Goal: Information Seeking & Learning: Learn about a topic

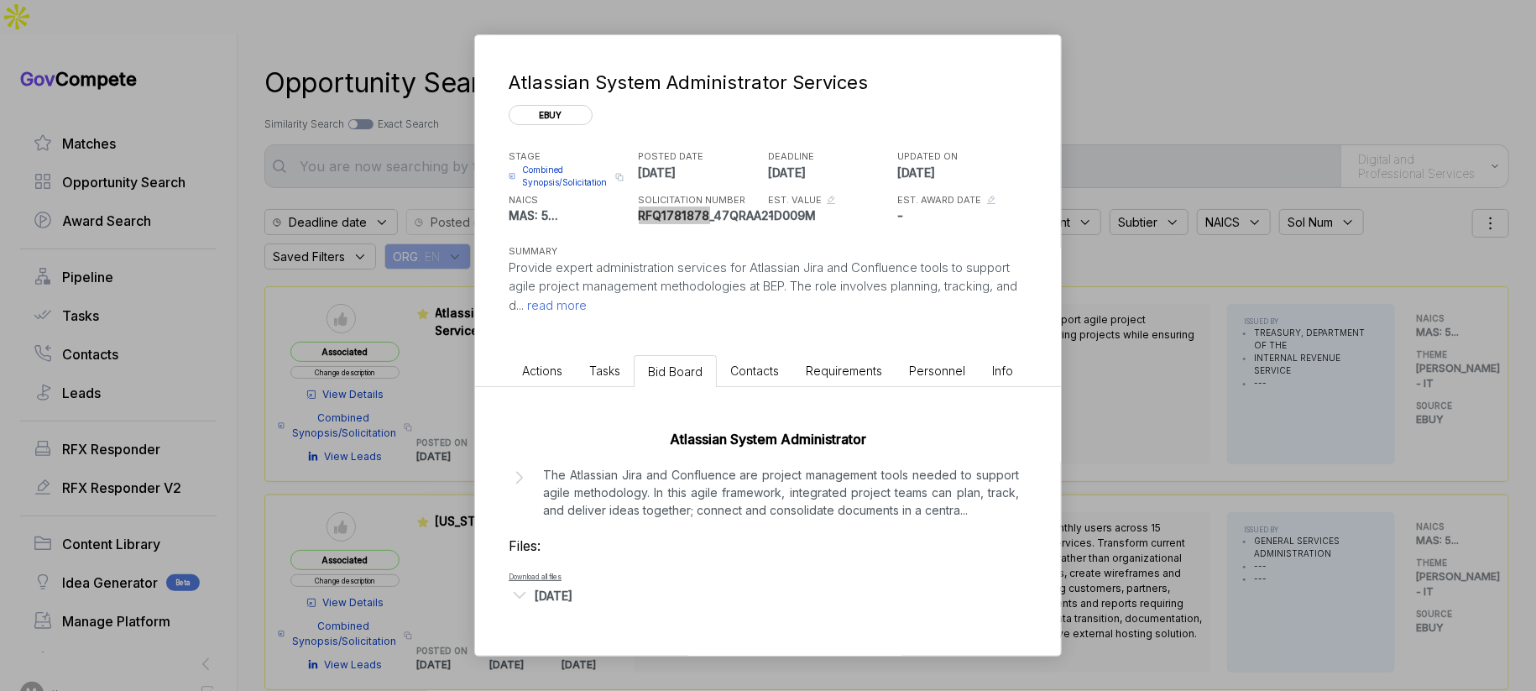
scroll to position [1, 0]
click at [752, 28] on div "Atlassian System Administrator Services ebuy STAGE Combined Synopsis/Solicitati…" at bounding box center [768, 345] width 1536 height 691
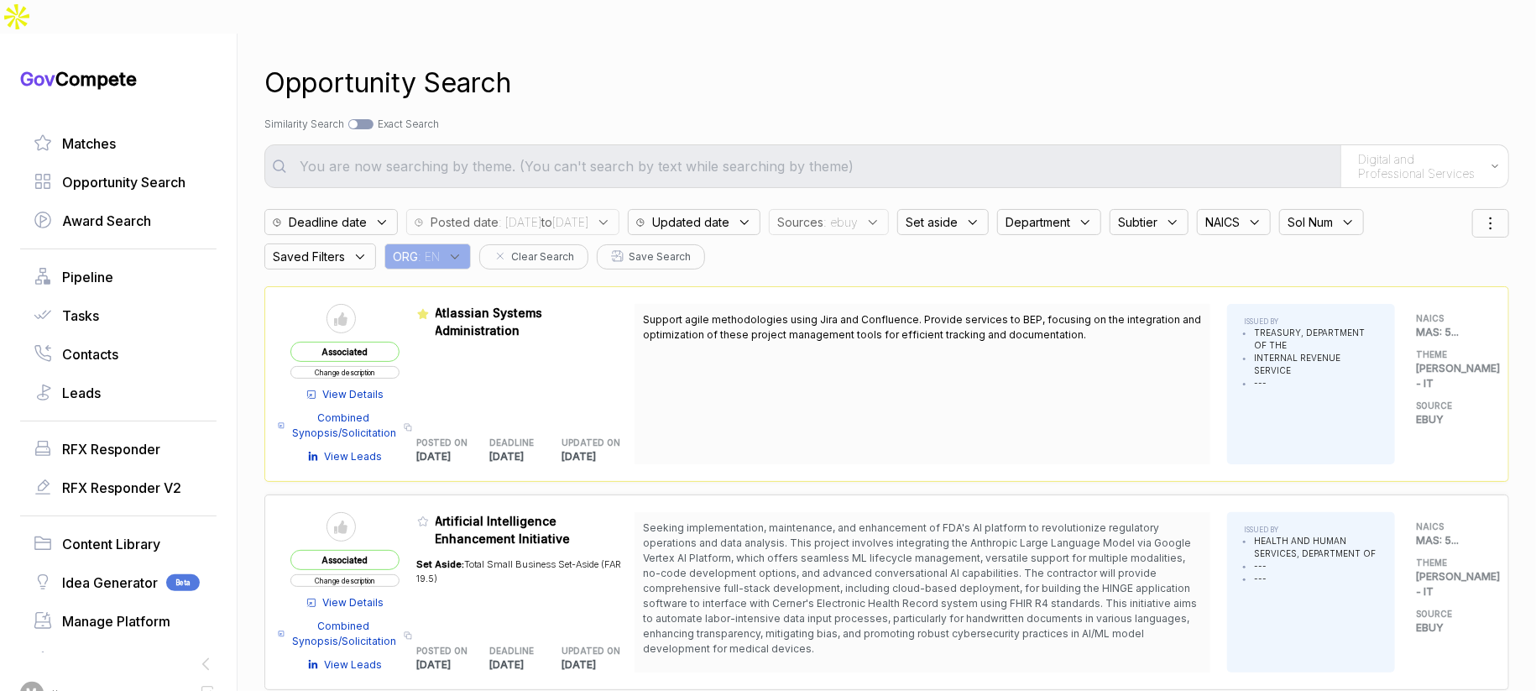
click at [588, 213] on span ": [DATE] to [DATE]" at bounding box center [544, 222] width 90 height 18
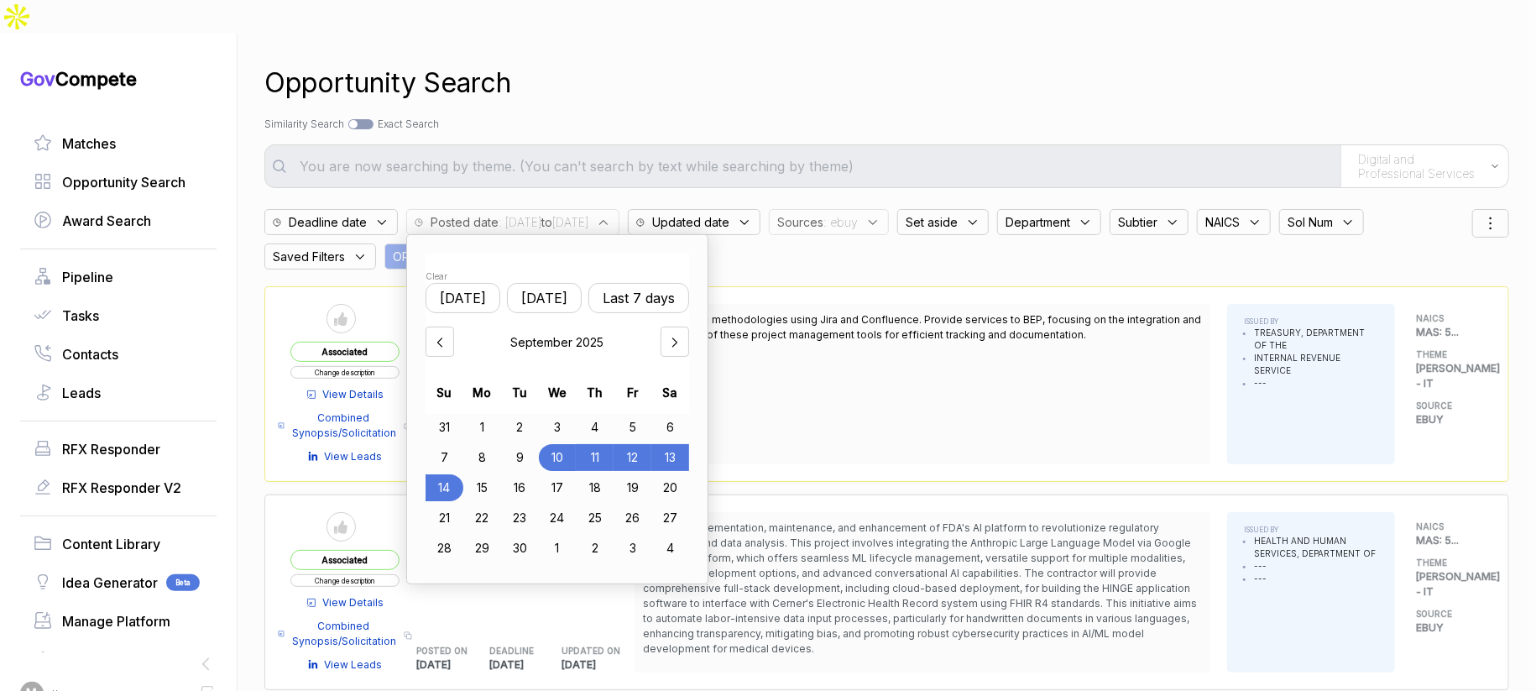
click at [574, 283] on button "[DATE]" at bounding box center [544, 298] width 75 height 30
click at [642, 444] on div "12" at bounding box center [633, 457] width 38 height 27
click at [494, 474] on div "15" at bounding box center [482, 487] width 38 height 27
click at [865, 63] on div "Opportunity Search" at bounding box center [886, 83] width 1245 height 40
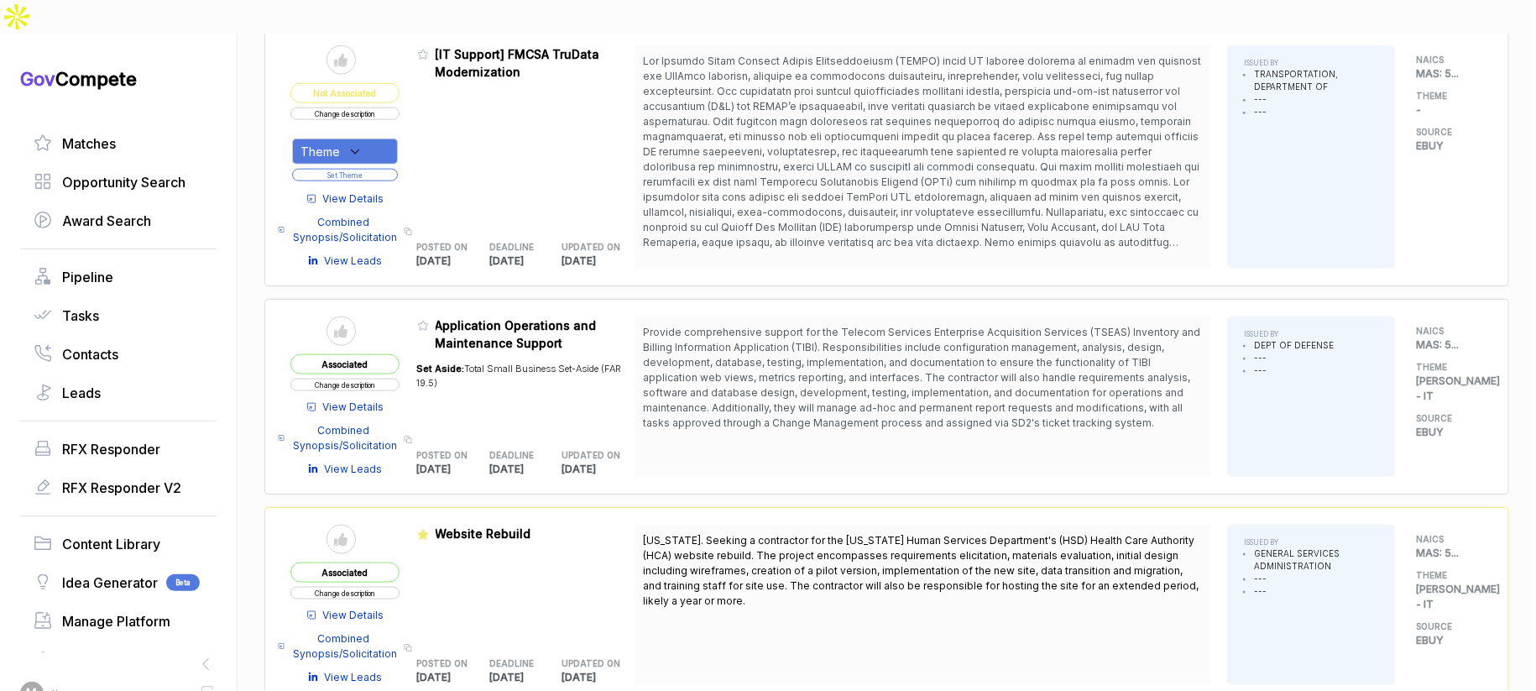
scroll to position [1221, 0]
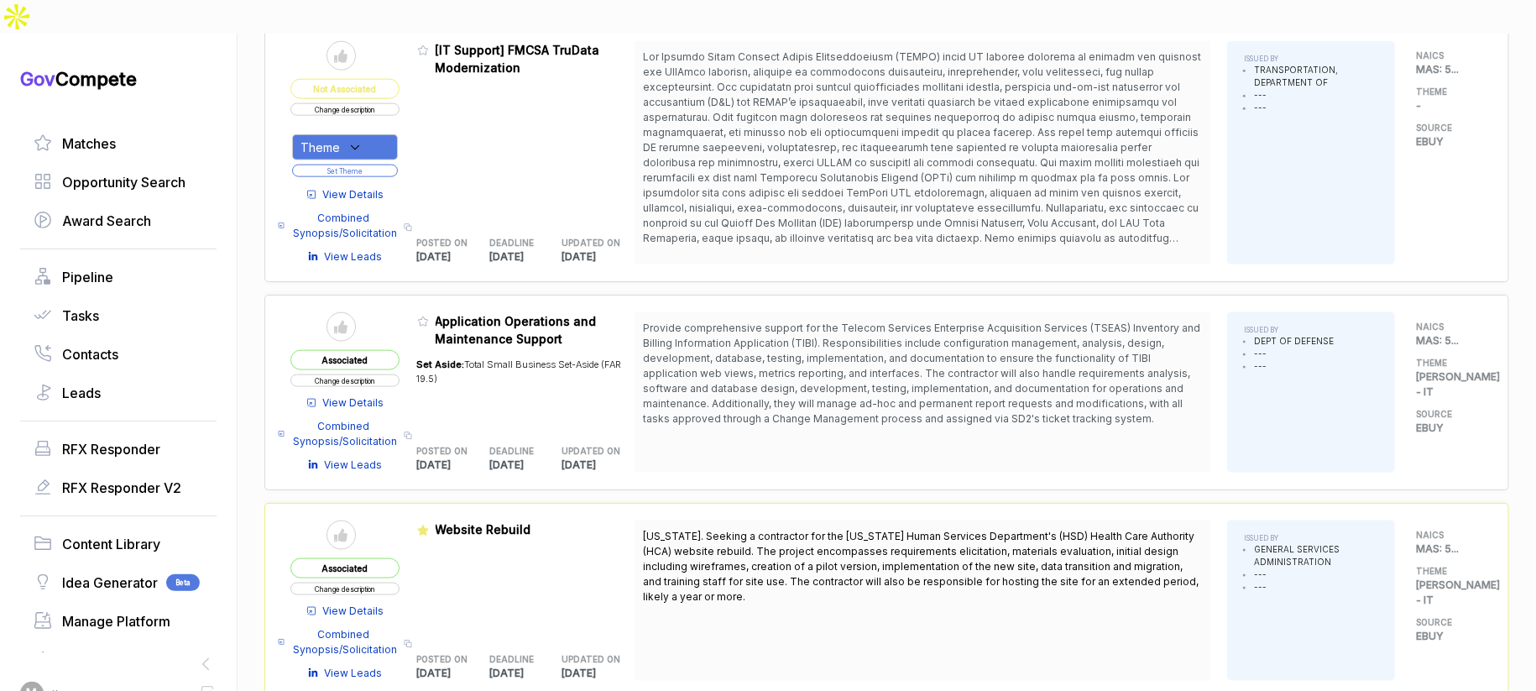
click at [373, 604] on span "View Details" at bounding box center [353, 611] width 61 height 15
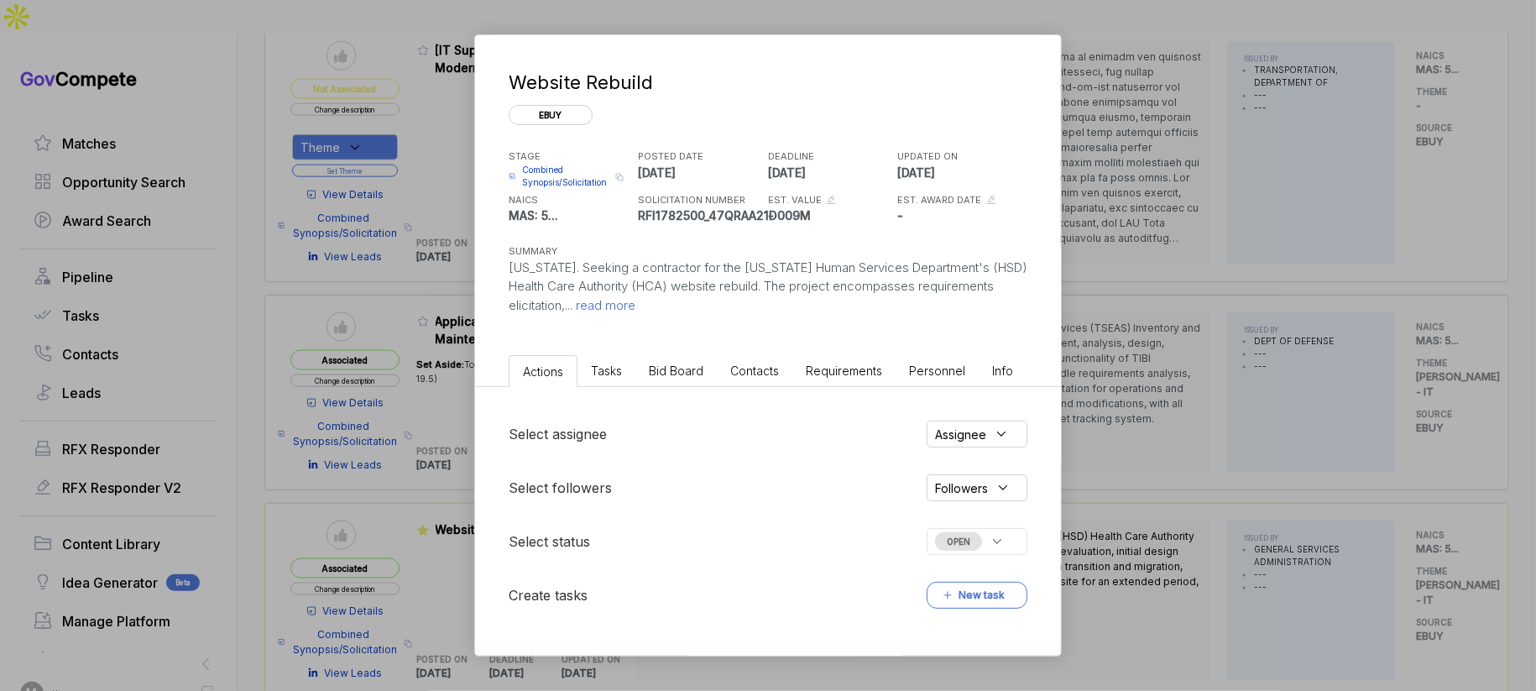
click at [656, 374] on span "Bid Board" at bounding box center [676, 371] width 55 height 14
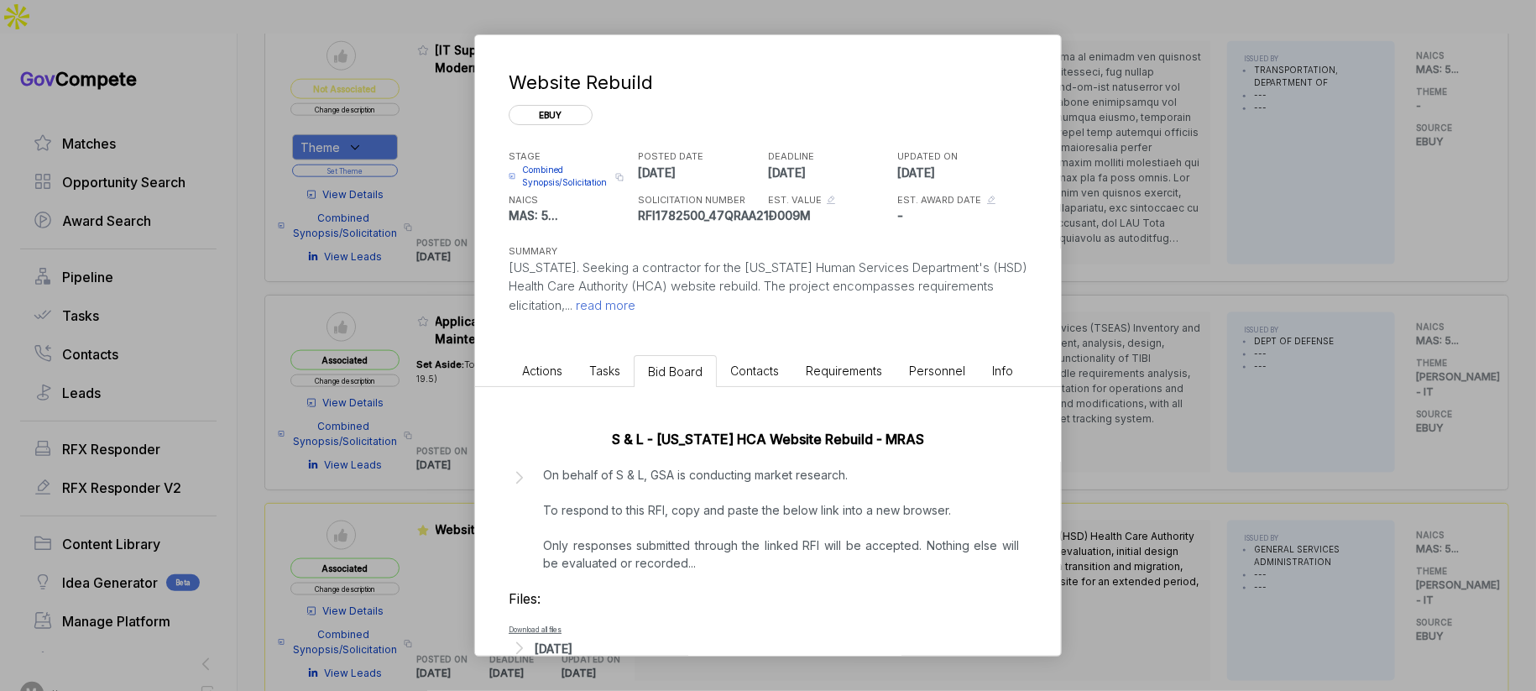
click at [1065, 340] on div "Website Rebuild ebuy STAGE Combined Synopsis/Solicitation Copy link POSTED DATE…" at bounding box center [768, 345] width 1536 height 691
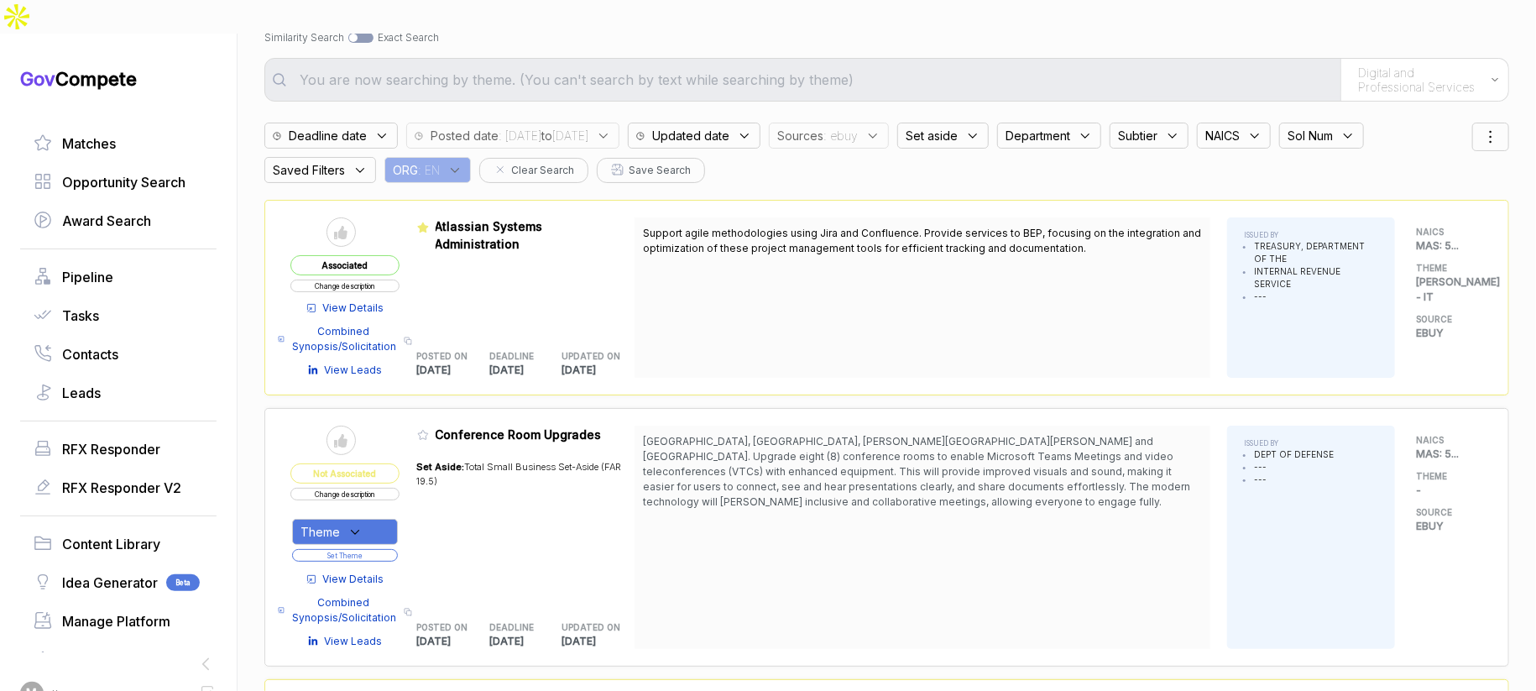
scroll to position [0, 0]
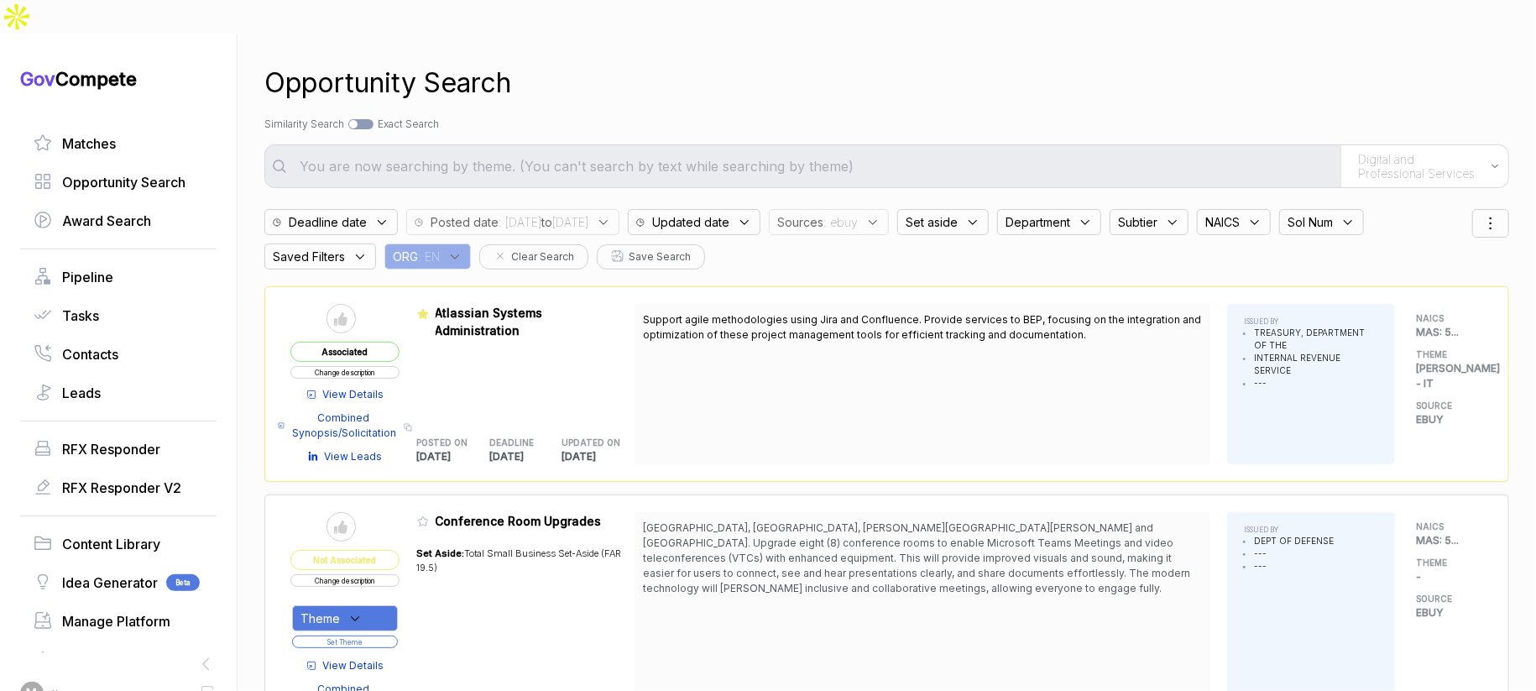
click at [358, 120] on div at bounding box center [353, 124] width 8 height 8
checkbox input "true"
type input "Digital and Professional Services"
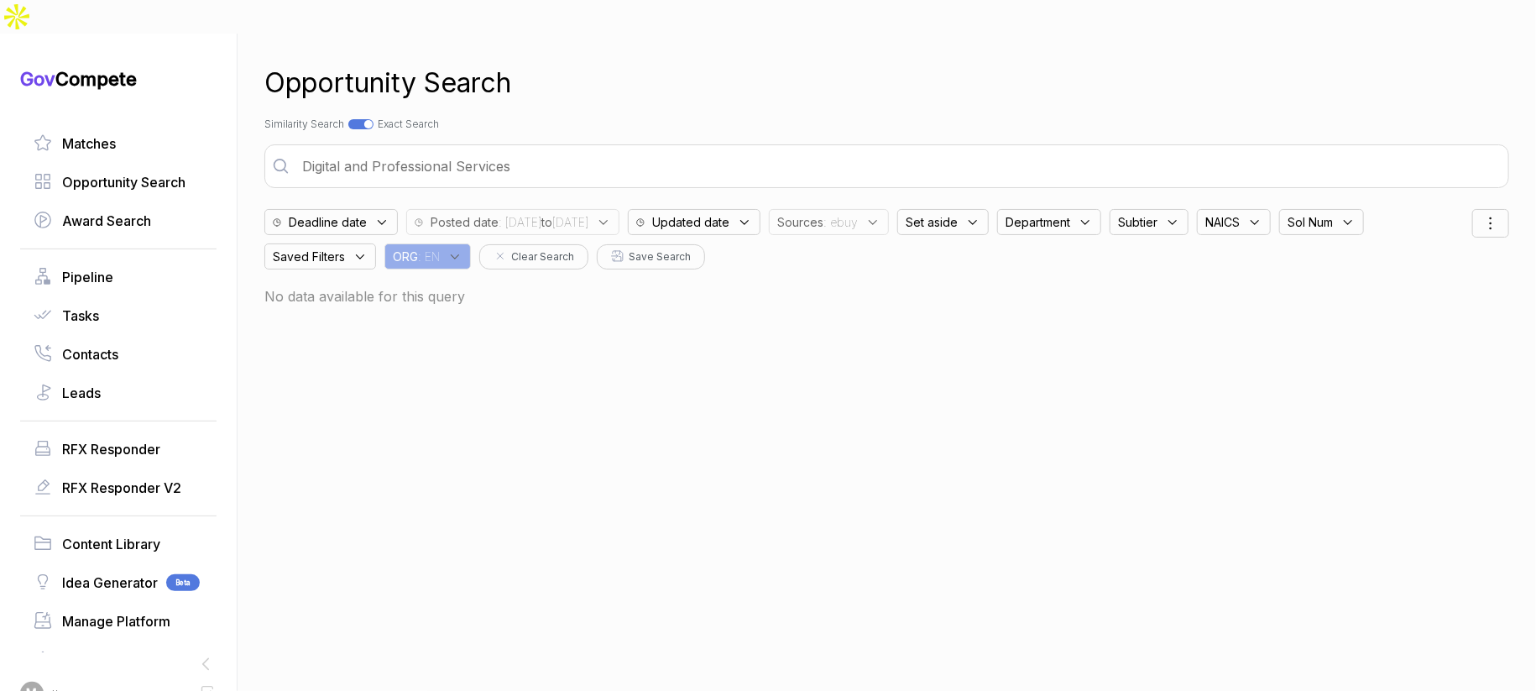
click at [598, 149] on input "Digital and Professional Services" at bounding box center [898, 166] width 1212 height 34
click at [599, 149] on input "Digital and Professional Services" at bounding box center [898, 166] width 1212 height 34
click at [667, 117] on div "Search by Topic Relevance Similarity Search Search by Exact Keyword Match Exact…" at bounding box center [886, 124] width 1245 height 15
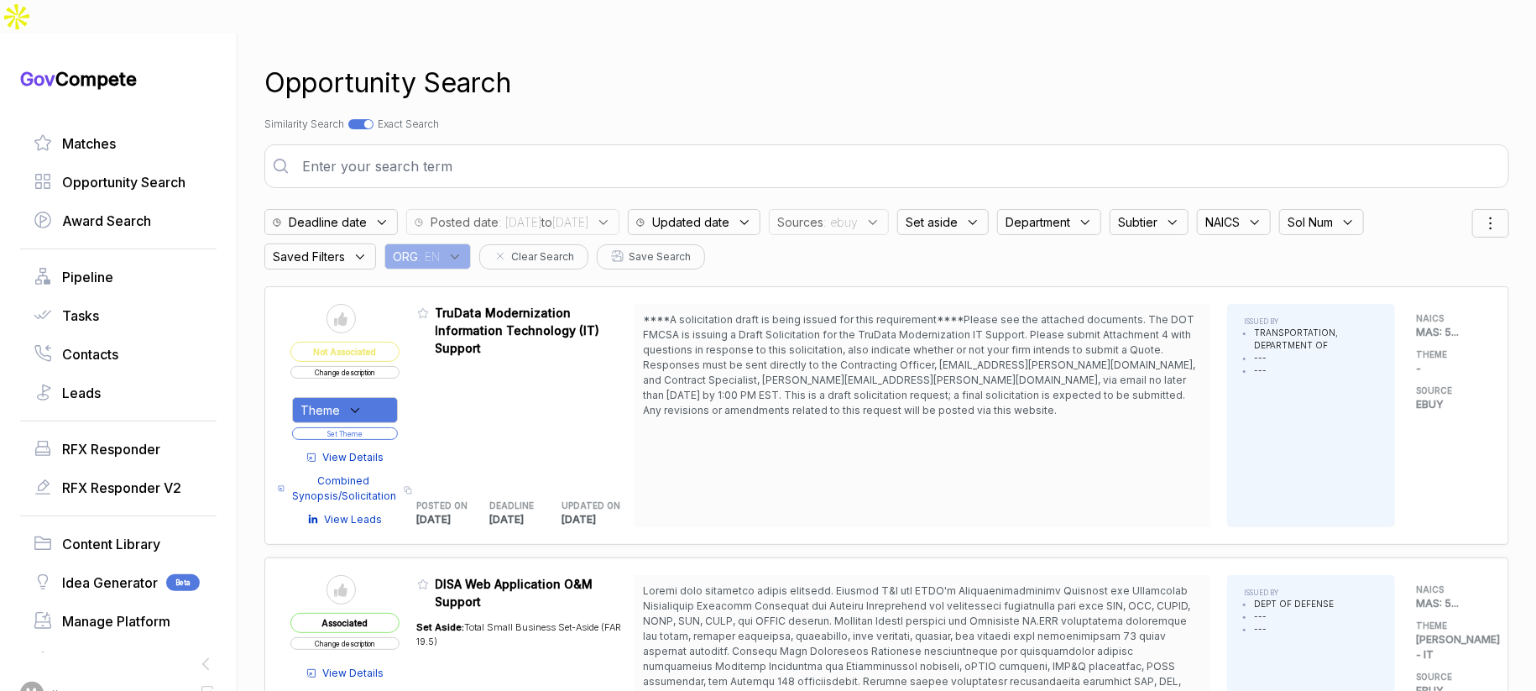
click at [369, 119] on div at bounding box center [360, 124] width 25 height 10
checkbox input "false"
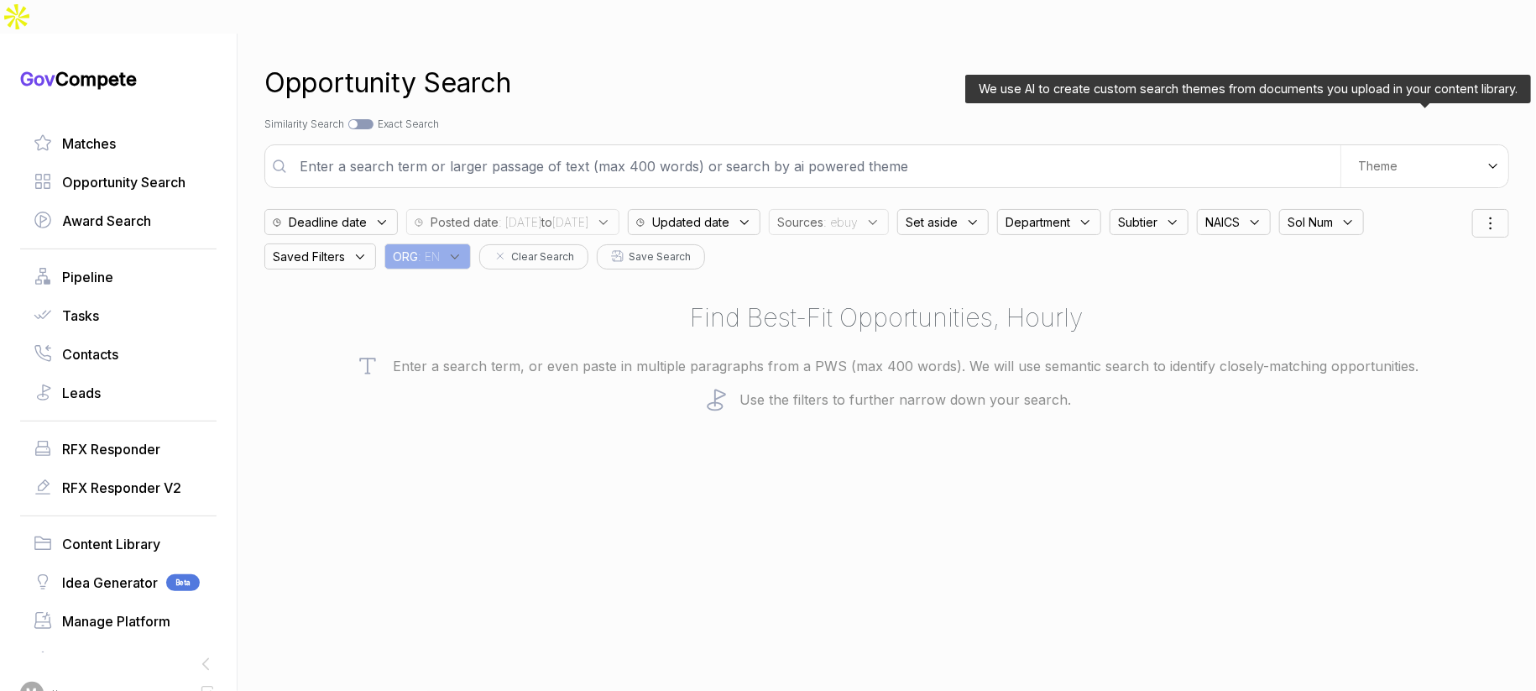
click at [1379, 159] on span "Theme" at bounding box center [1377, 166] width 39 height 15
click at [1383, 187] on div "Digital and Professional Services Open Innovation Space Weather Analytics" at bounding box center [1395, 272] width 227 height 170
click at [1376, 221] on span "Digital and Professional Services" at bounding box center [1377, 238] width 155 height 34
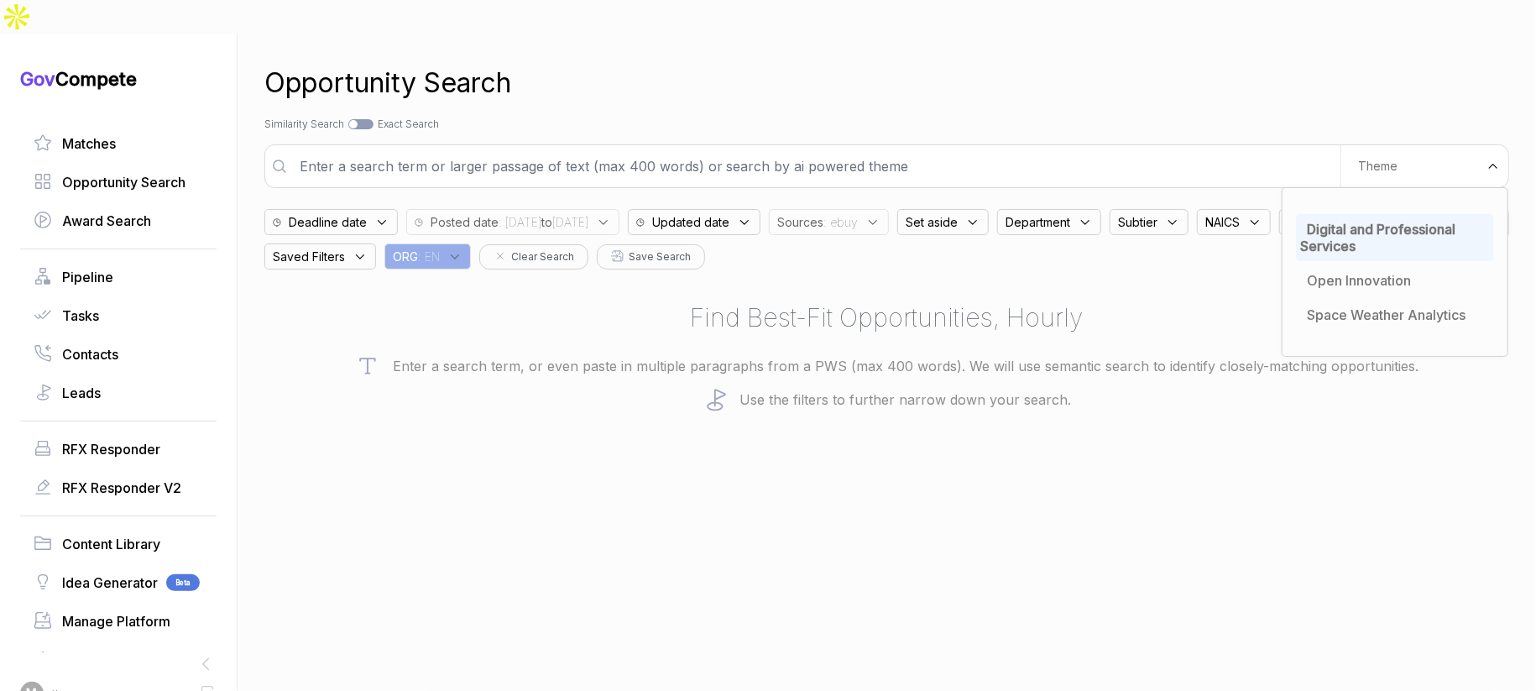
click at [1244, 63] on div "Opportunity Search" at bounding box center [886, 83] width 1245 height 40
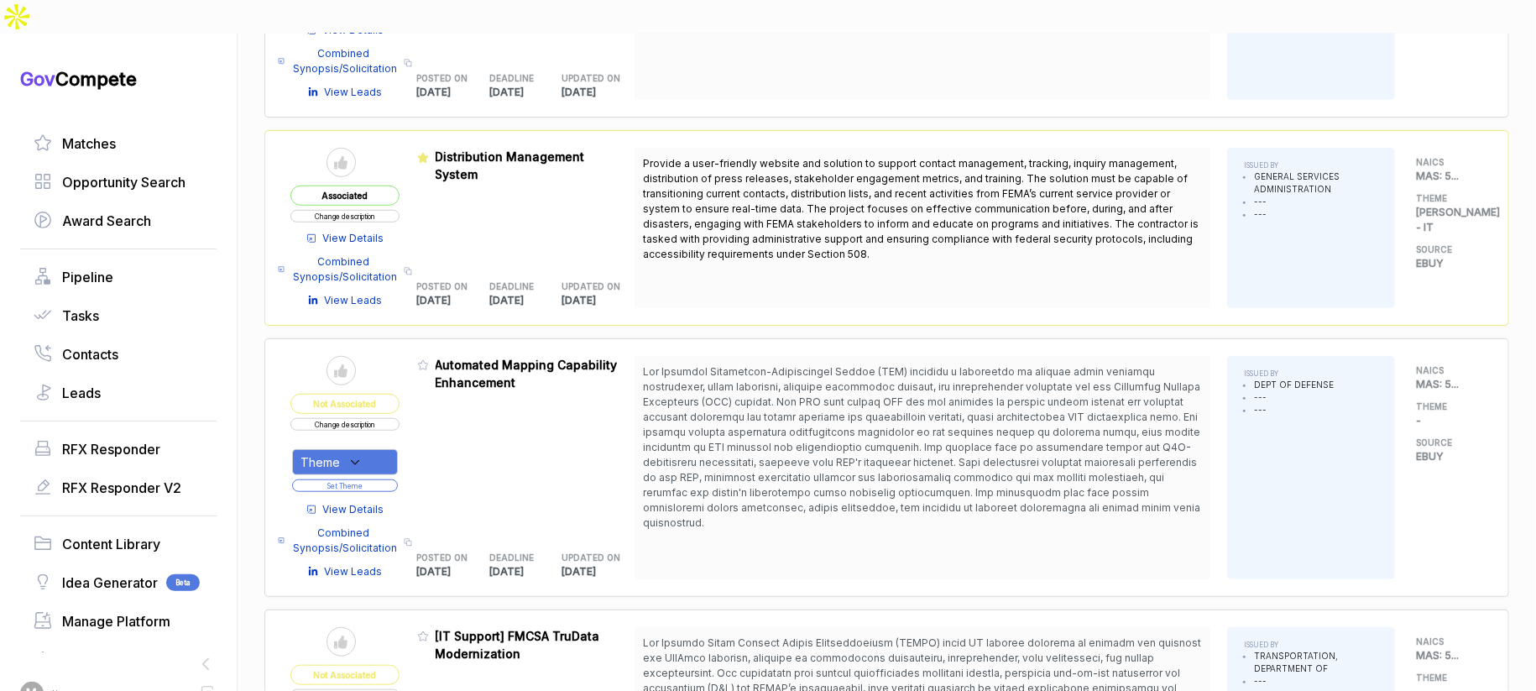
scroll to position [648, 0]
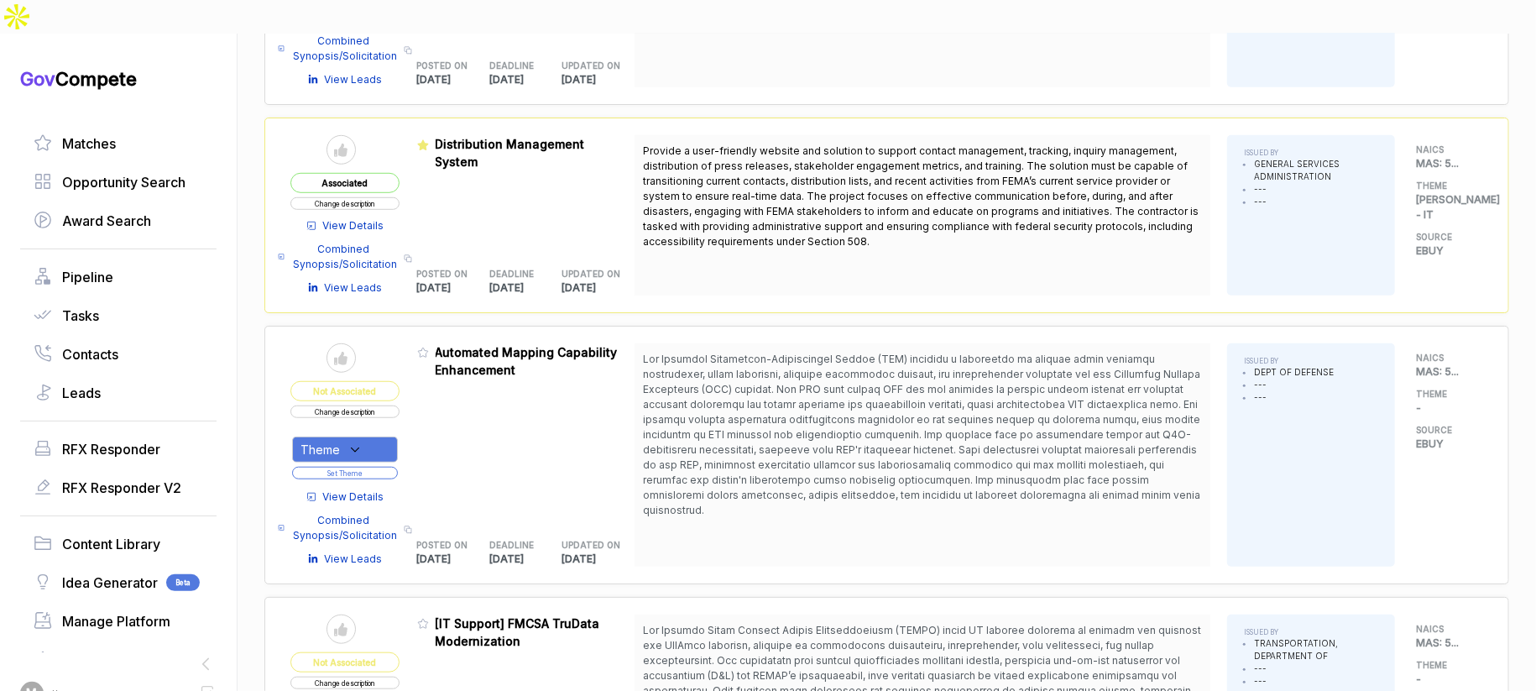
click at [365, 218] on span "View Details" at bounding box center [353, 225] width 61 height 15
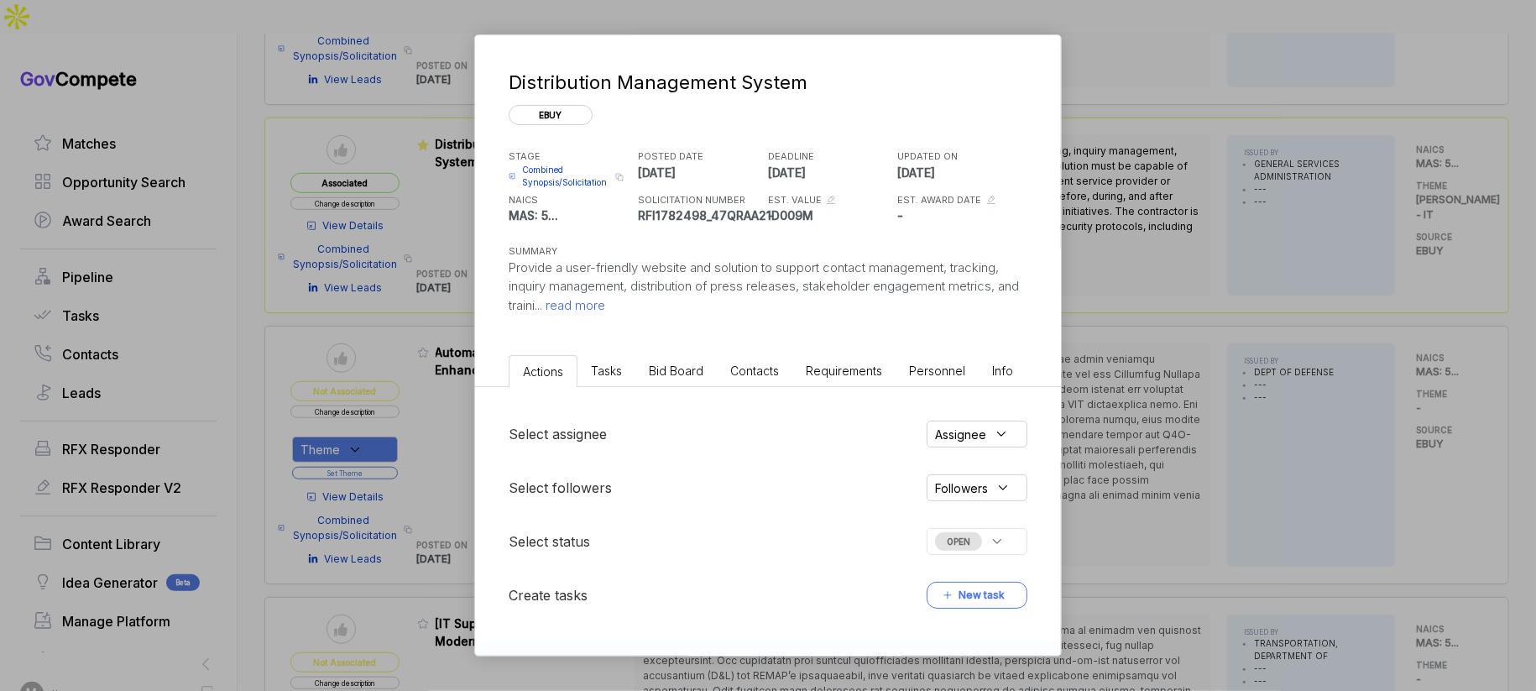
click at [683, 369] on span "Bid Board" at bounding box center [676, 371] width 55 height 14
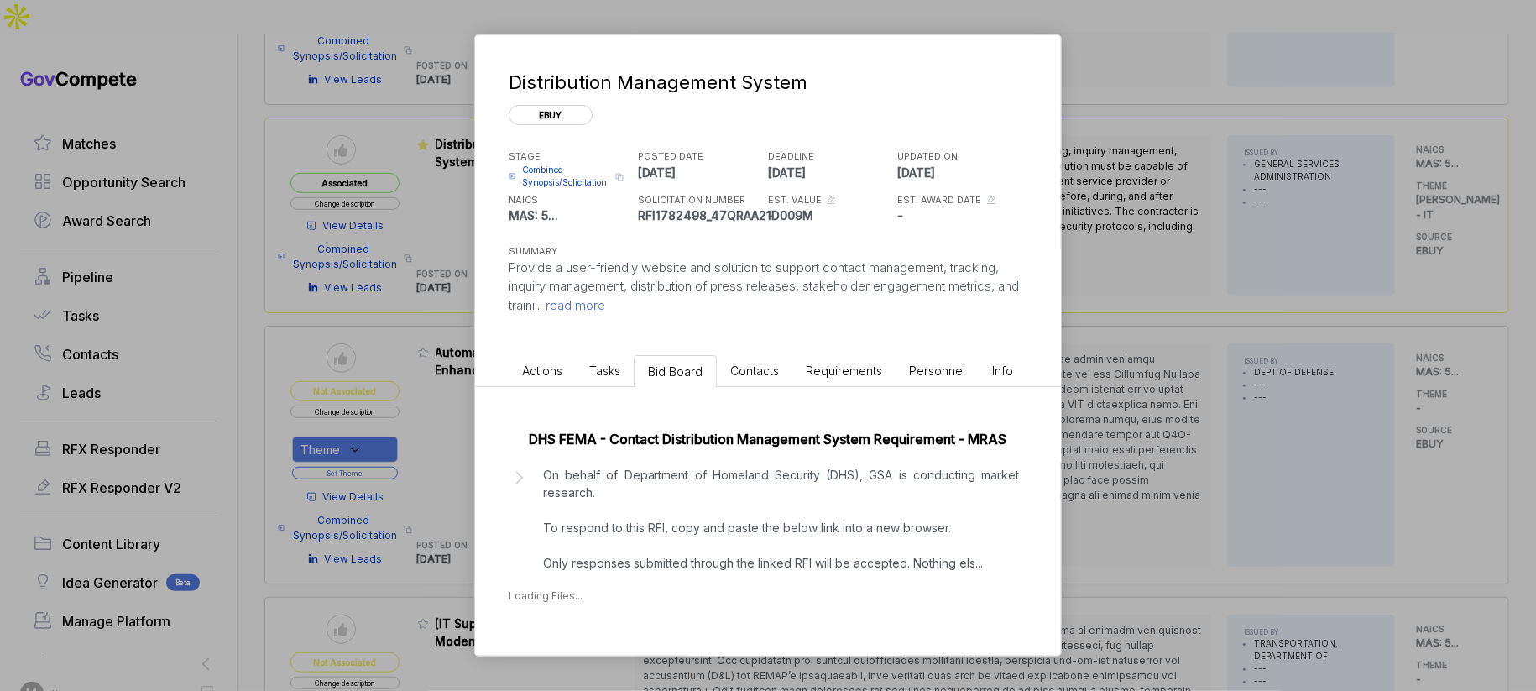
click at [709, 501] on p "On behalf of Department of Homeland Security (DHS), GSA is conducting market re…" at bounding box center [781, 519] width 476 height 106
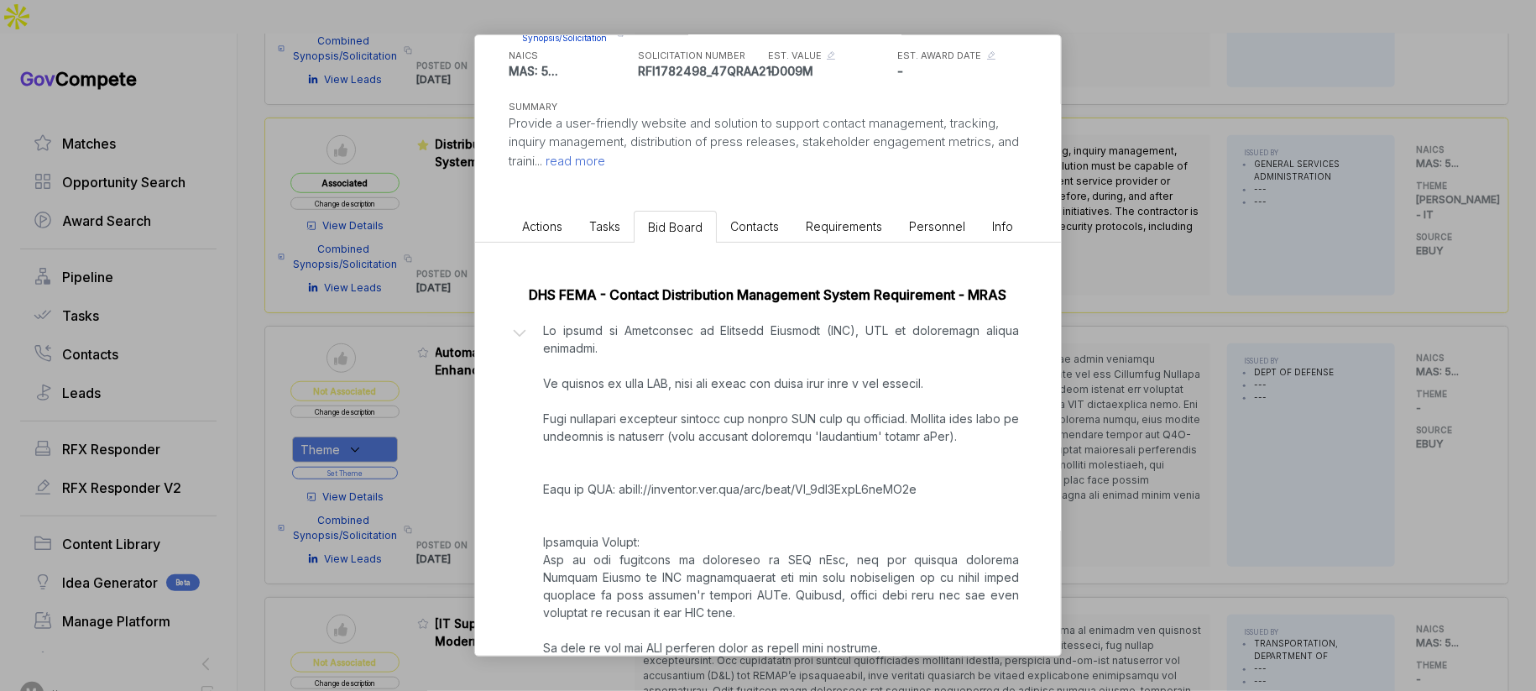
scroll to position [209, 0]
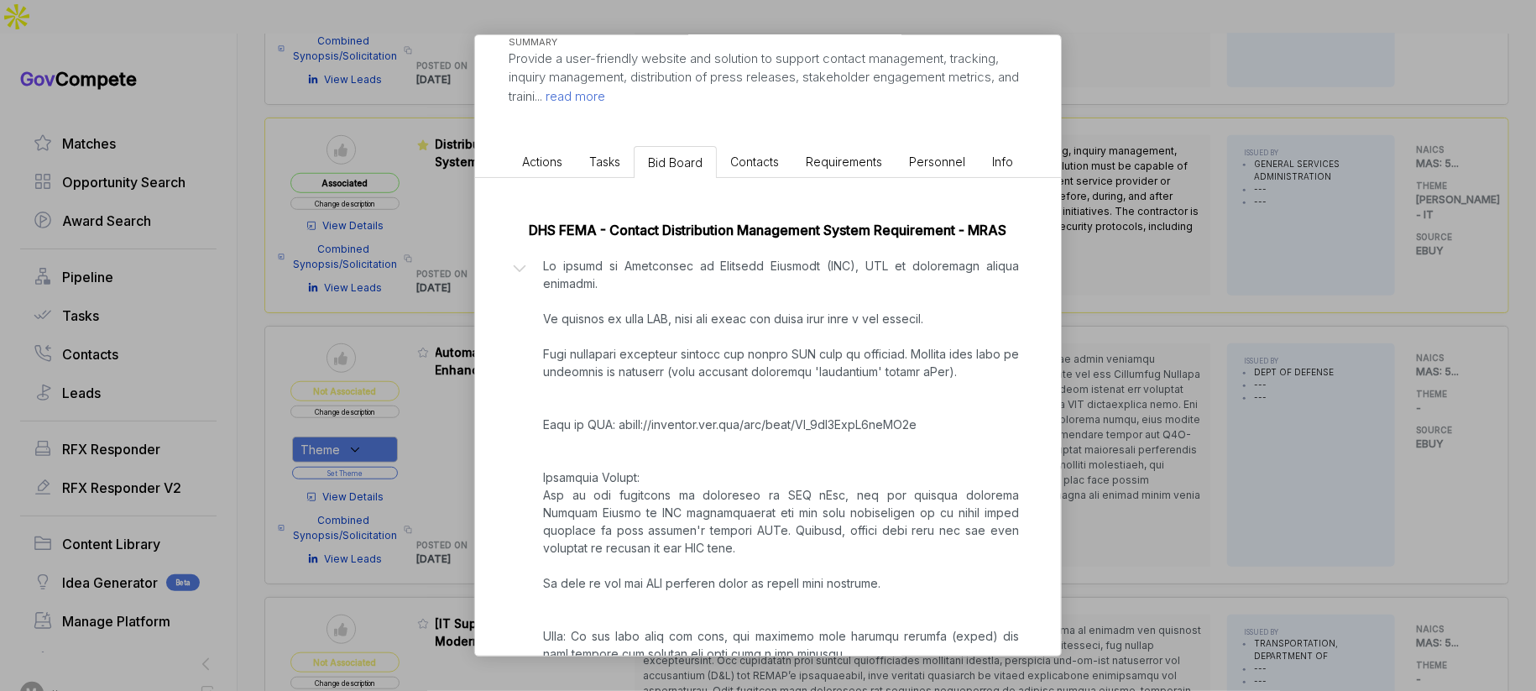
click at [1118, 344] on div "Distribution Management System ebuy STAGE Combined Synopsis/Solicitation Copy l…" at bounding box center [768, 345] width 1536 height 691
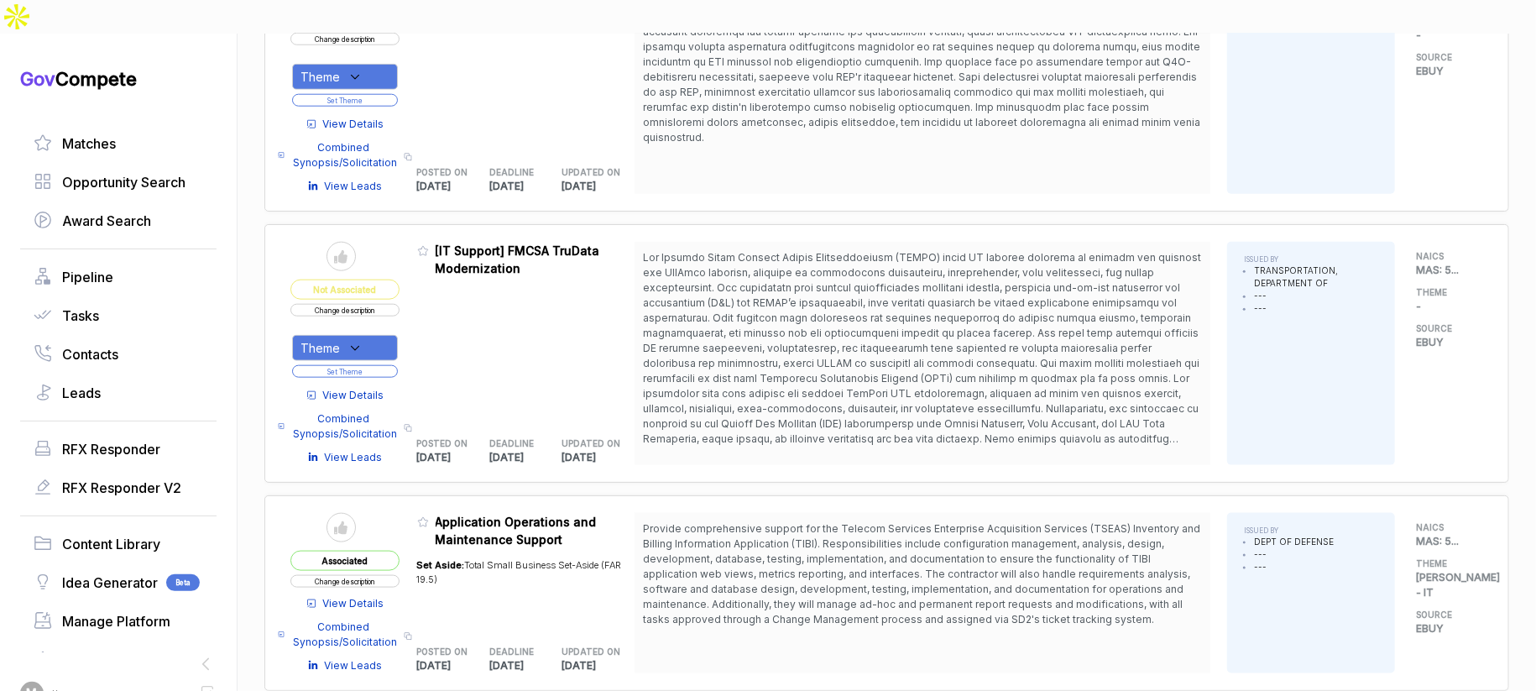
scroll to position [1023, 0]
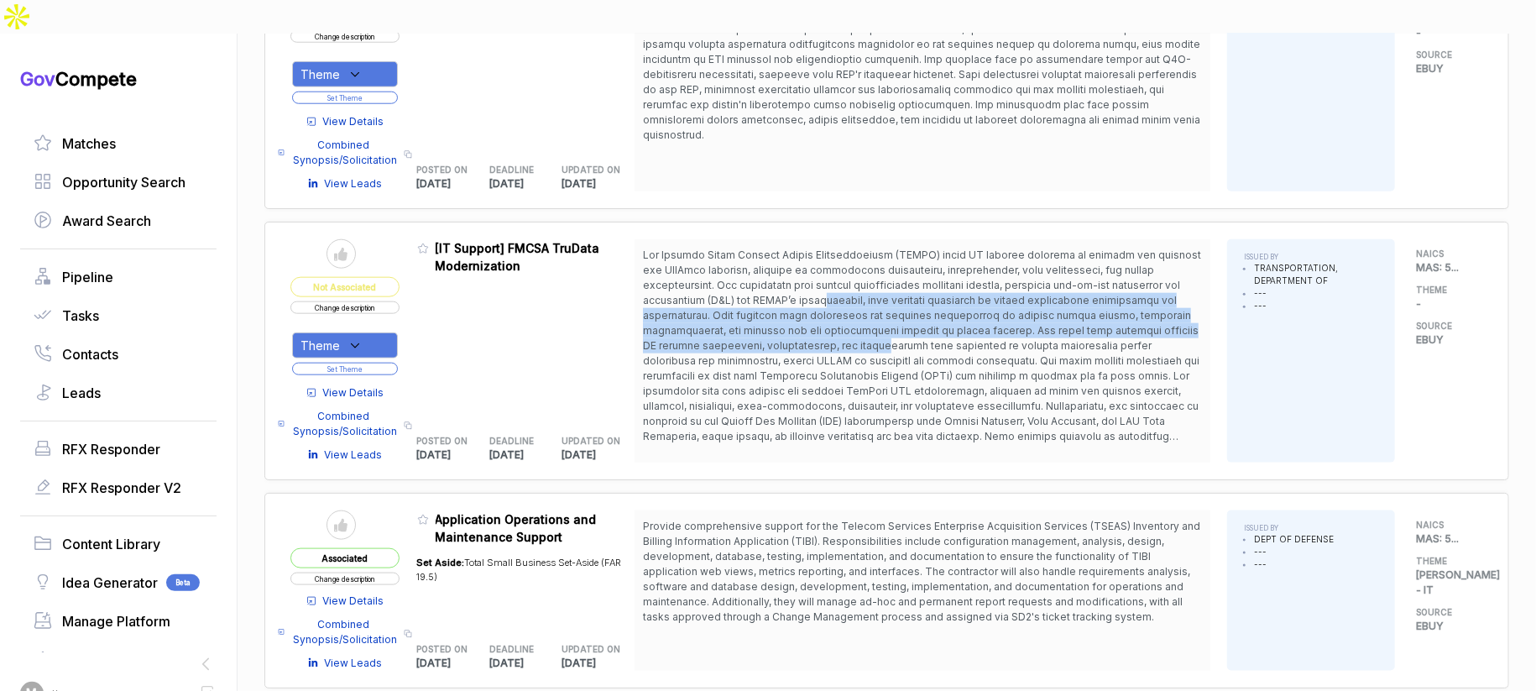
drag, startPoint x: 855, startPoint y: 264, endPoint x: 881, endPoint y: 312, distance: 55.2
click at [881, 312] on span at bounding box center [922, 360] width 558 height 224
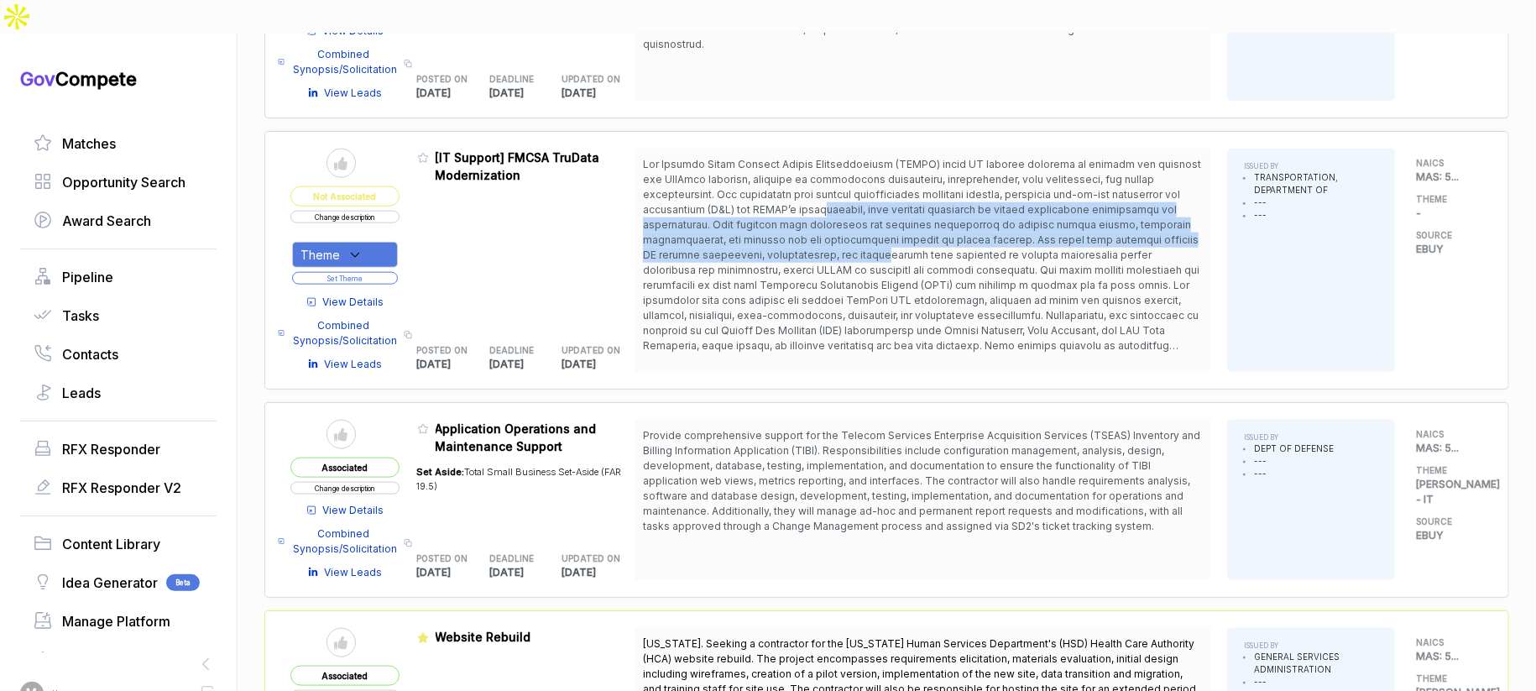
scroll to position [1115, 0]
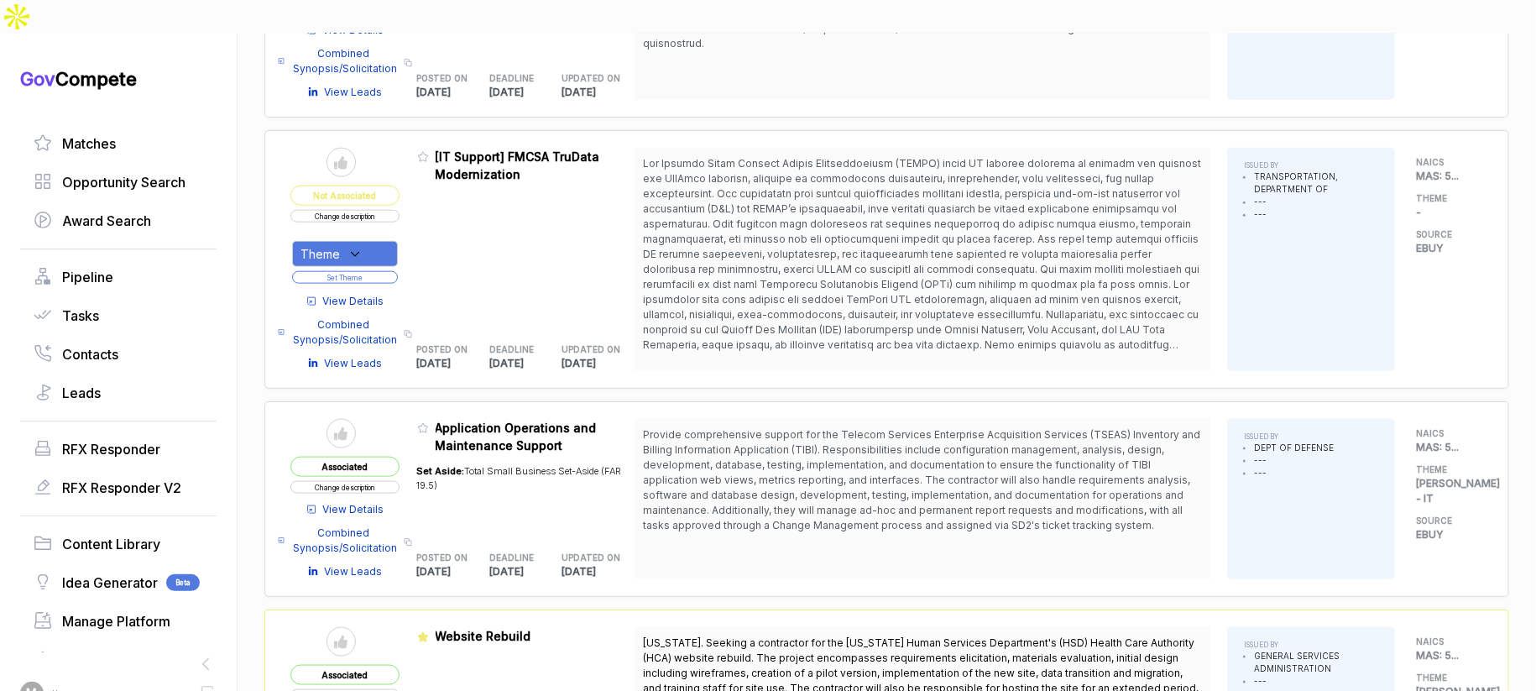
click at [369, 502] on span "View Details" at bounding box center [353, 509] width 61 height 15
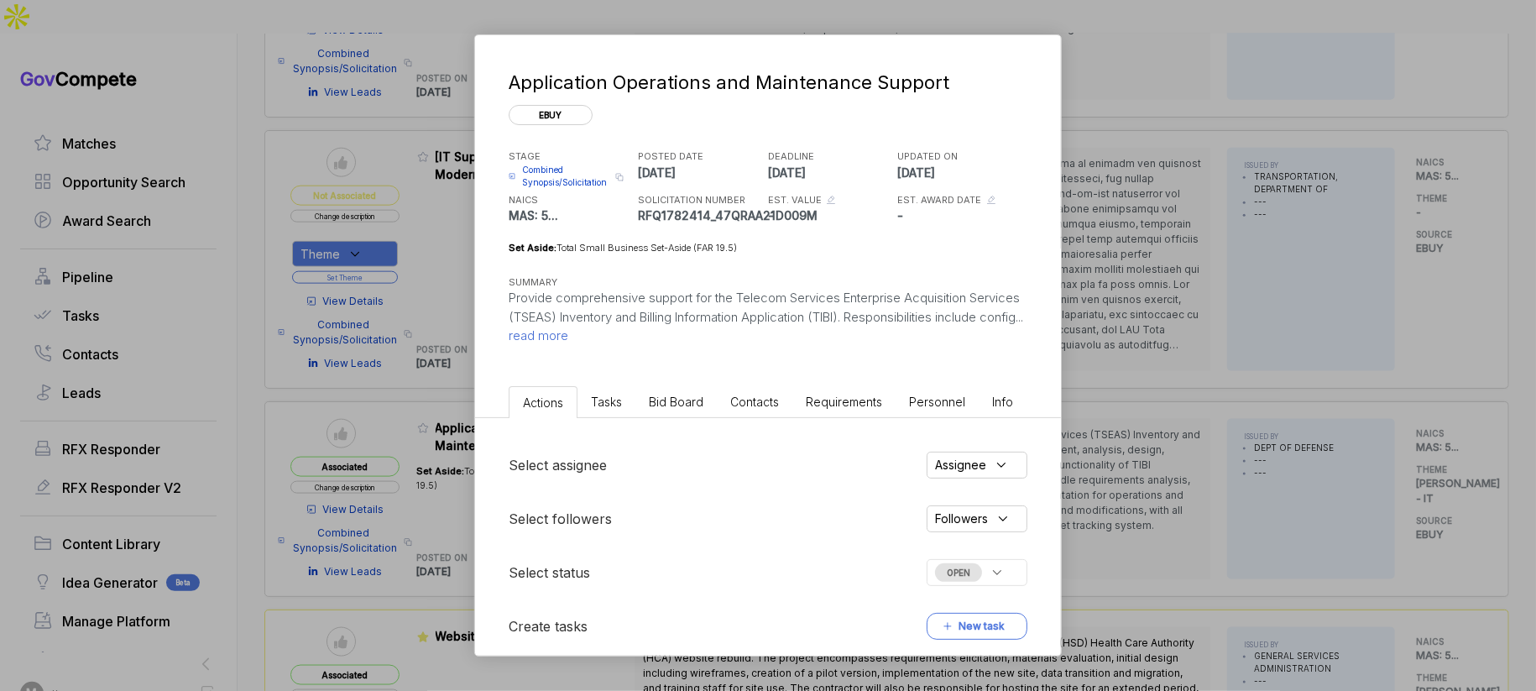
click at [691, 398] on span "Bid Board" at bounding box center [676, 402] width 55 height 14
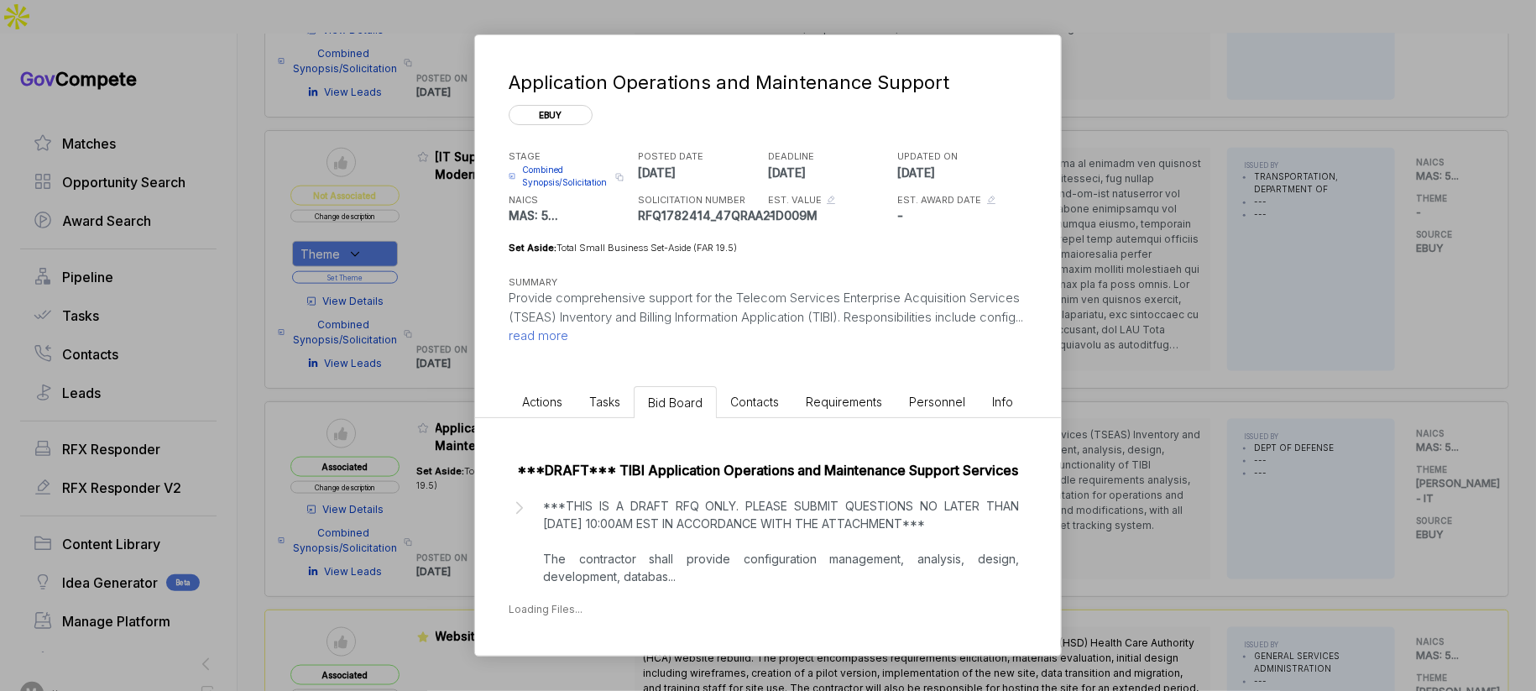
click at [719, 509] on p "***THIS IS A DRAFT RFQ ONLY. PLEASE SUBMIT QUESTIONS NO LATER THAN [DATE] 10:00…" at bounding box center [781, 541] width 476 height 88
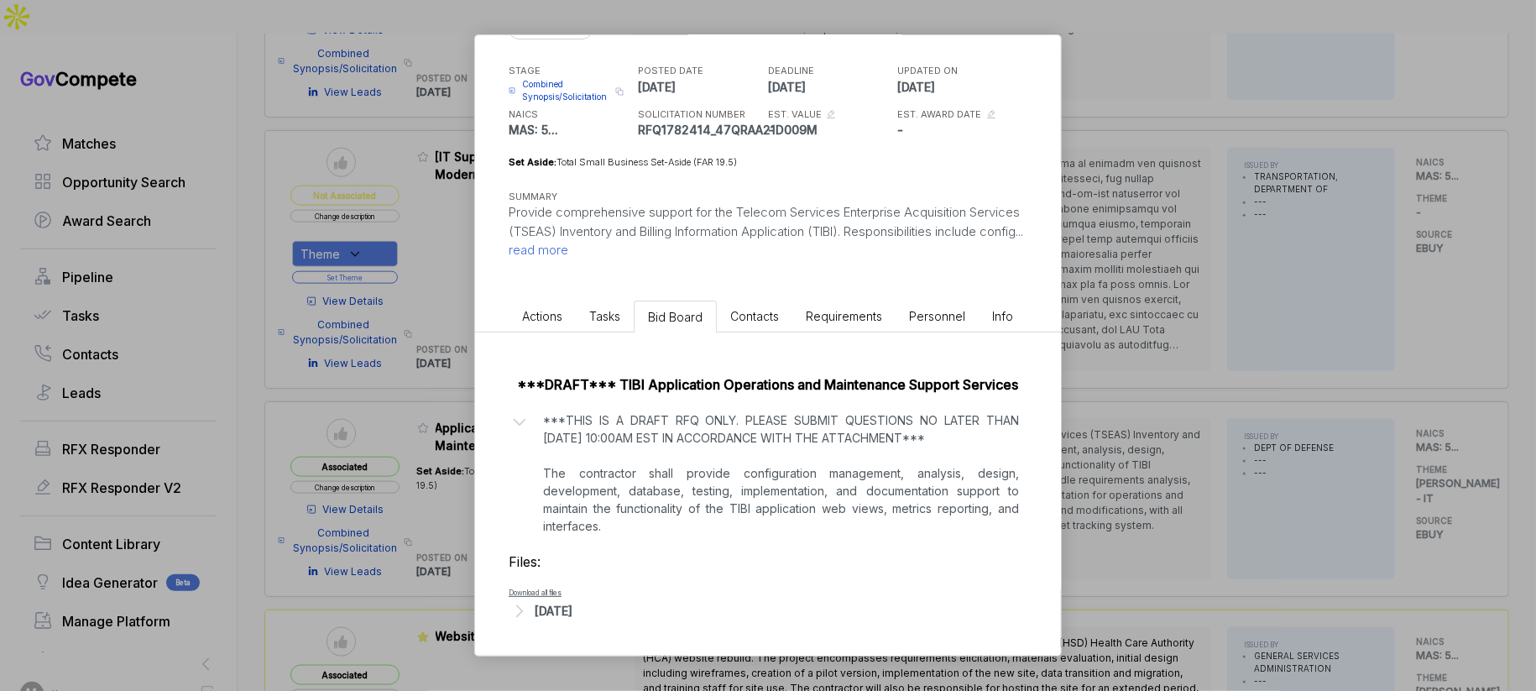
scroll to position [102, 0]
click at [578, 601] on div "[DATE]" at bounding box center [768, 611] width 519 height 22
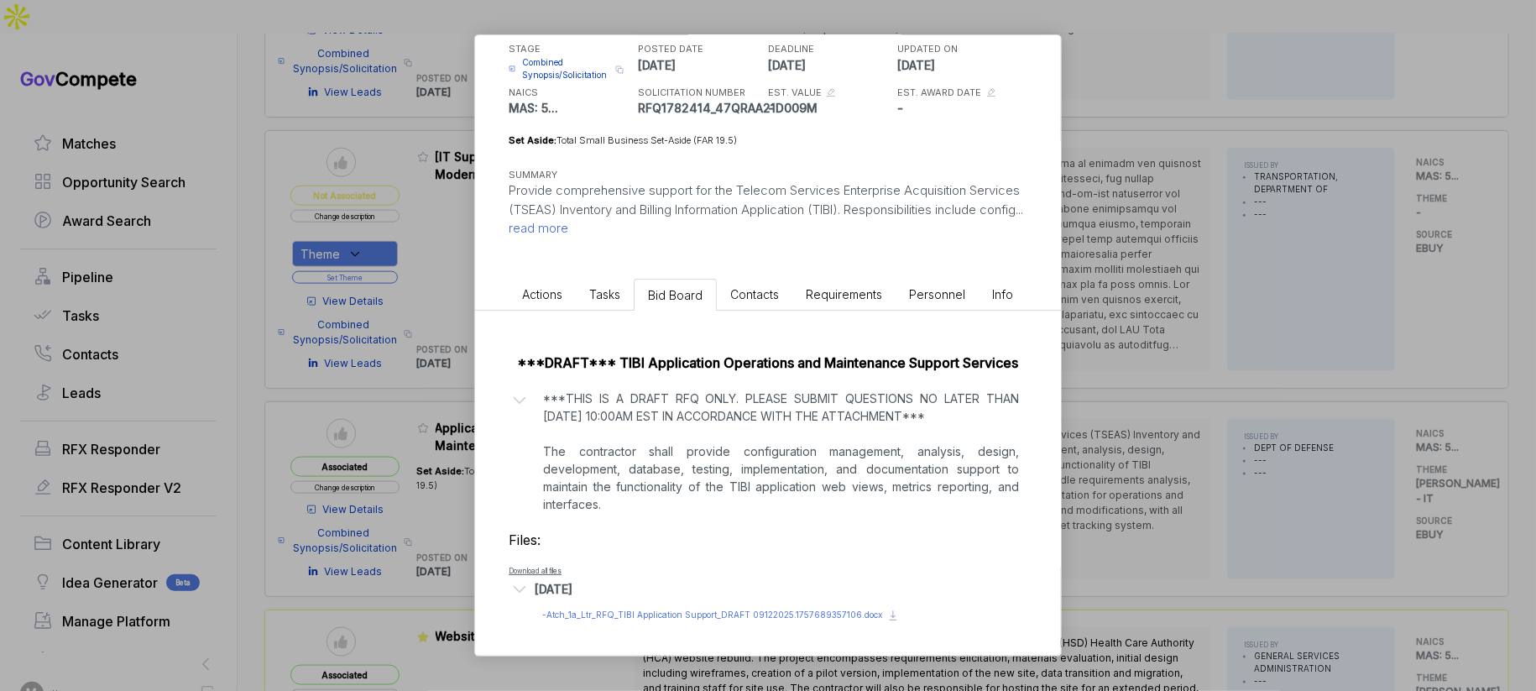
scroll to position [123, 0]
click at [677, 614] on span "- Atch_1a_Ltr_RFQ_TIBI Application Support_DRAFT 09122025.1757689357106.docx" at bounding box center [712, 614] width 340 height 10
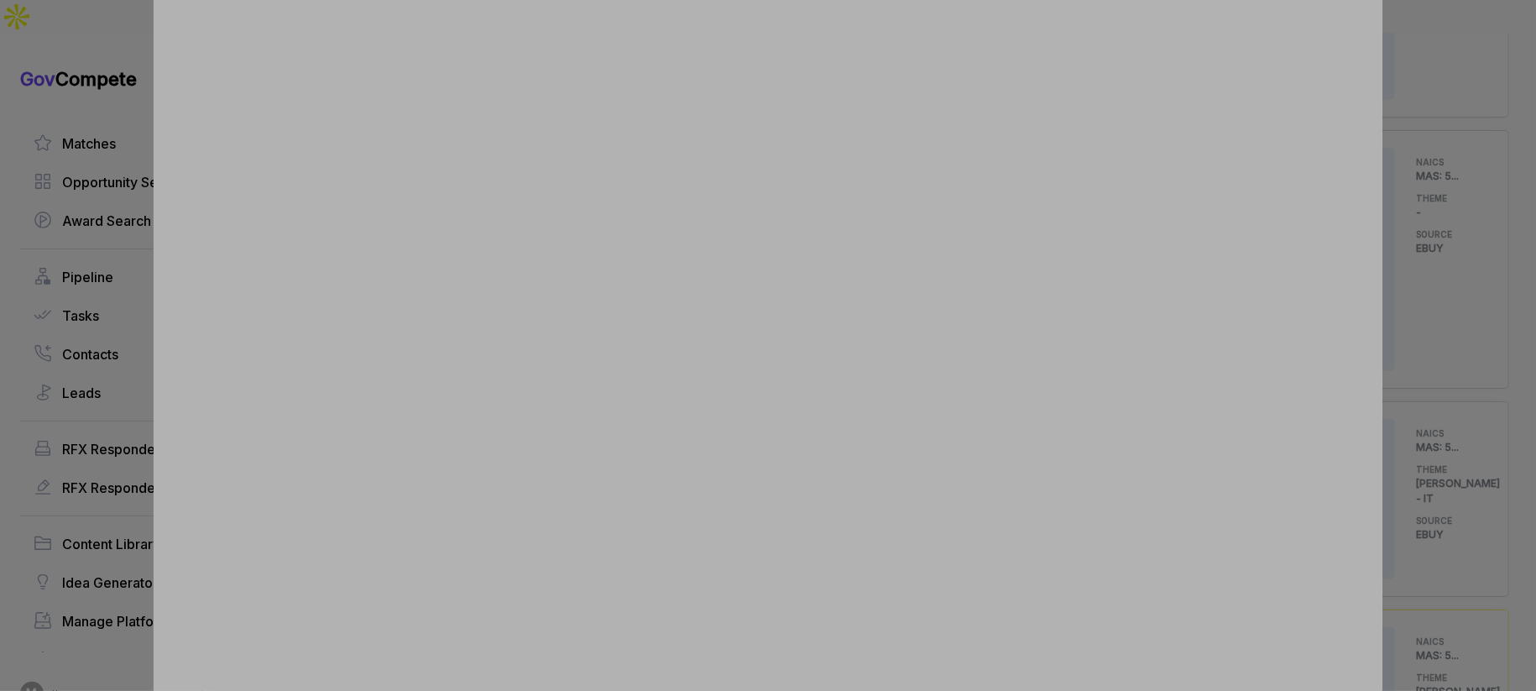
click at [1439, 313] on div at bounding box center [768, 345] width 1536 height 691
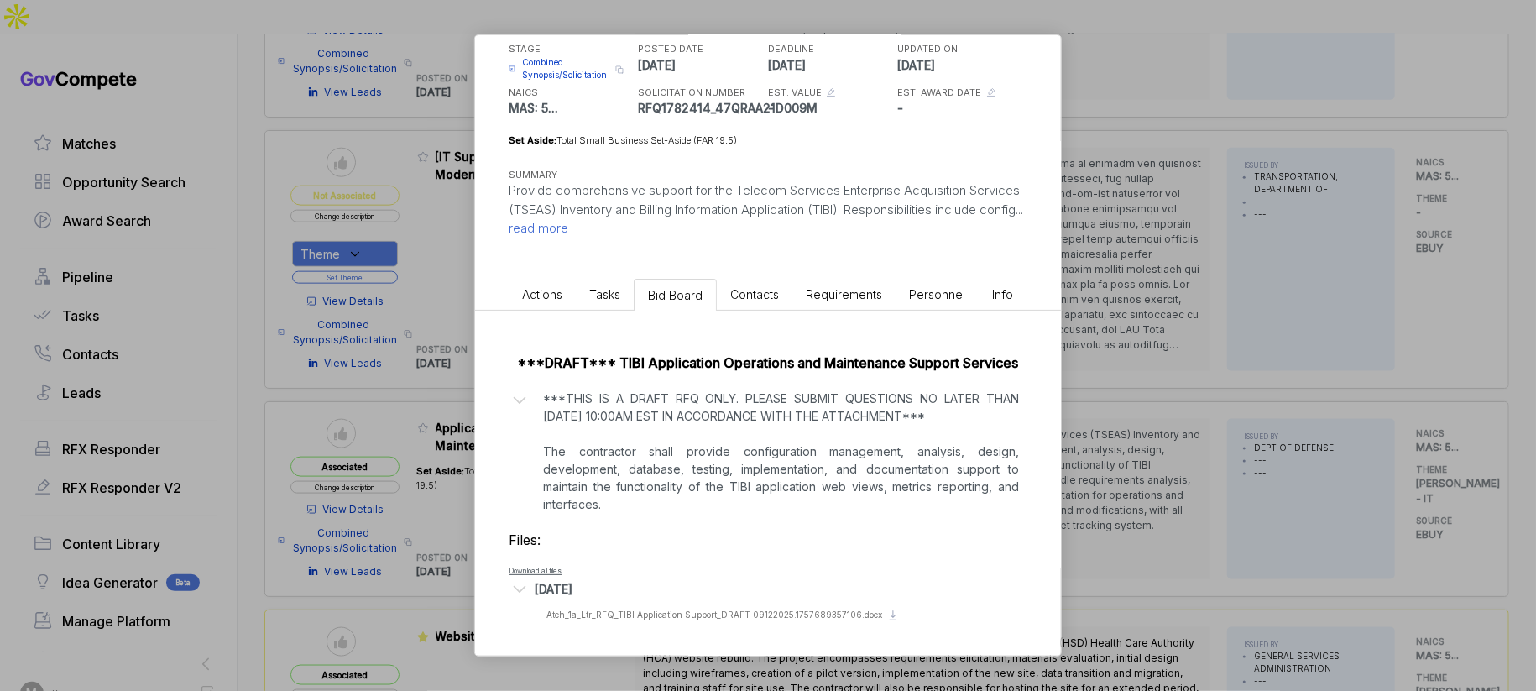
click at [1336, 326] on div "Application Operations and Maintenance Support ebuy STAGE Combined Synopsis/Sol…" at bounding box center [768, 345] width 1536 height 691
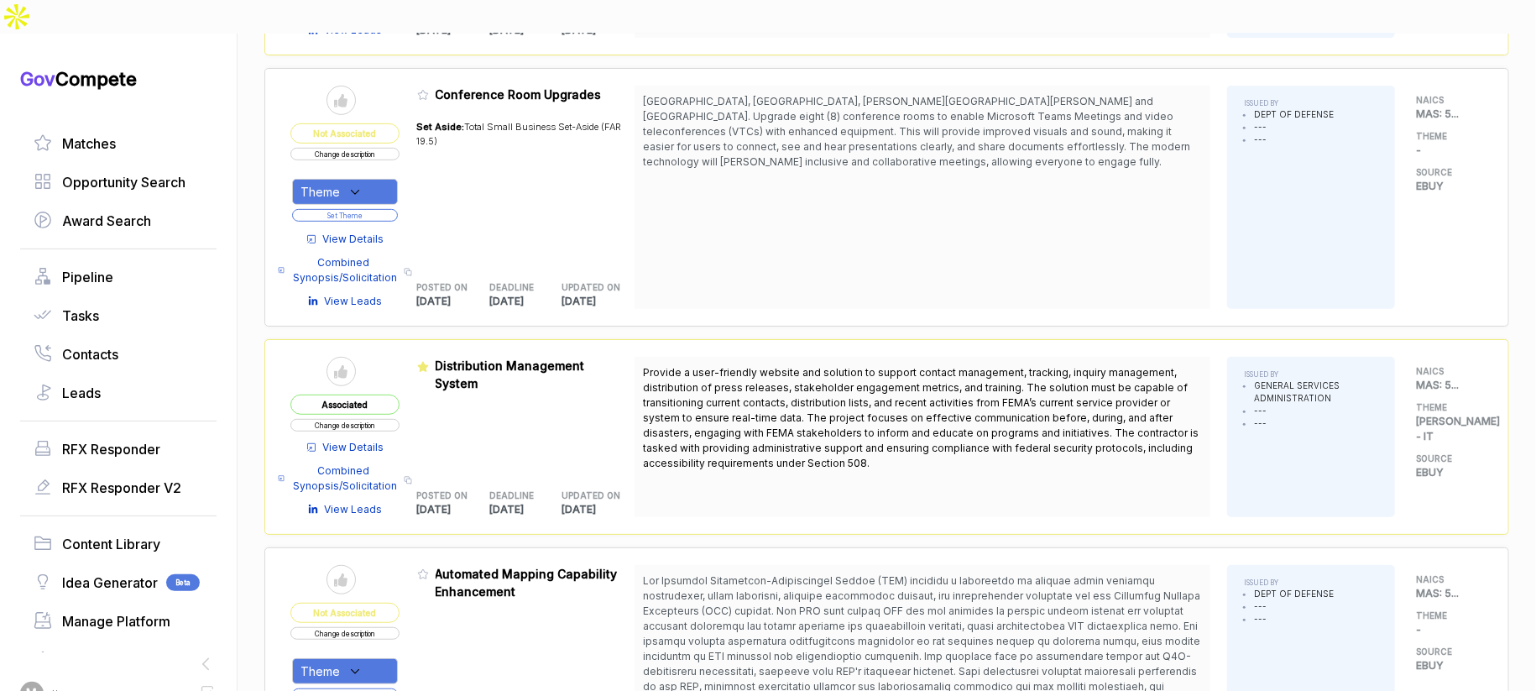
scroll to position [0, 0]
